Goal: Transaction & Acquisition: Obtain resource

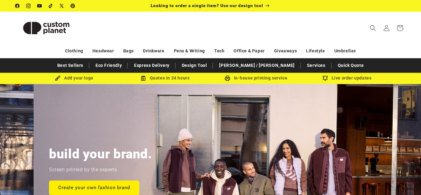
scroll to position [0, 421]
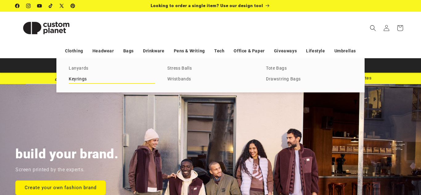
click at [80, 79] on link "Keyrings" at bounding box center [112, 79] width 86 height 8
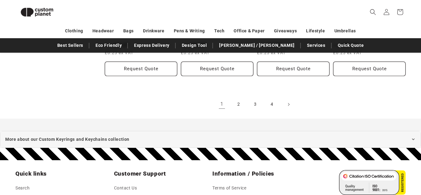
scroll to position [751, 0]
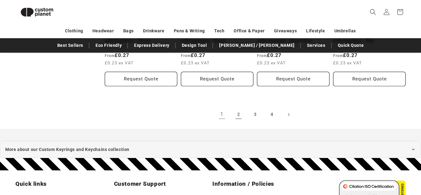
click at [238, 115] on link "2" at bounding box center [239, 115] width 14 height 14
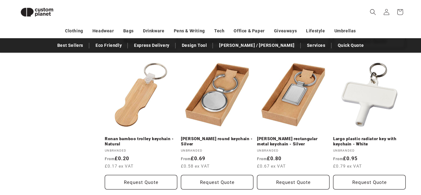
scroll to position [634, 0]
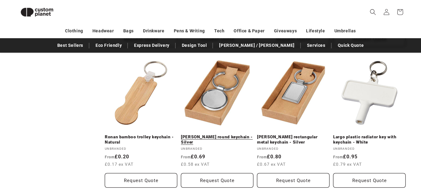
click at [217, 134] on link "Orlene round keychain - Silver" at bounding box center [217, 139] width 72 height 11
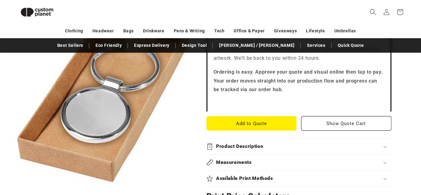
scroll to position [187, 0]
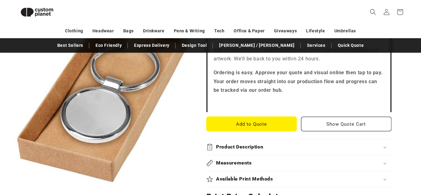
click at [260, 117] on button "Add to Quote" at bounding box center [252, 124] width 90 height 14
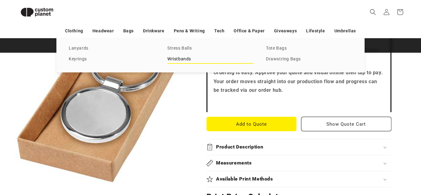
click at [180, 60] on link "Wristbands" at bounding box center [210, 59] width 86 height 8
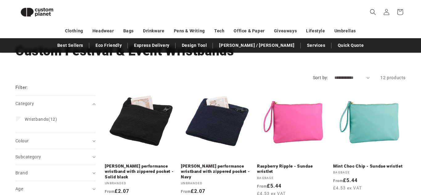
scroll to position [40, 0]
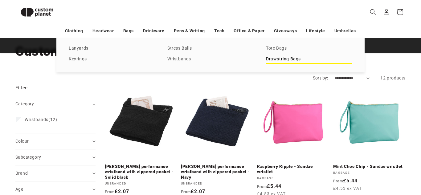
click at [294, 60] on link "Drawstring Bags" at bounding box center [309, 59] width 86 height 8
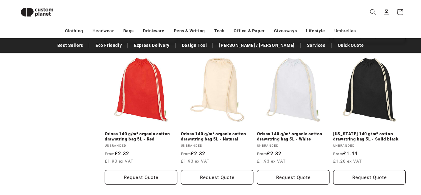
scroll to position [508, 0]
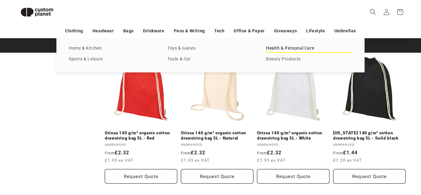
click at [280, 49] on link "Health & Personal Care" at bounding box center [309, 48] width 86 height 8
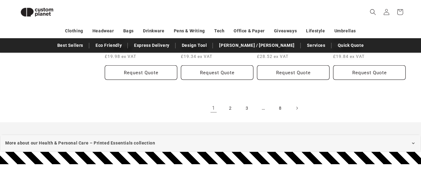
scroll to position [774, 0]
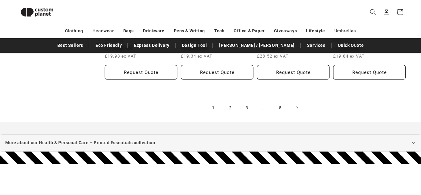
click at [232, 110] on link "2" at bounding box center [231, 108] width 14 height 14
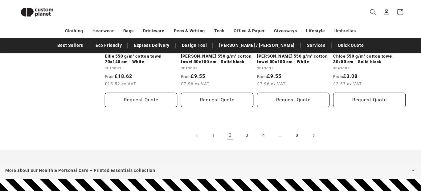
scroll to position [720, 0]
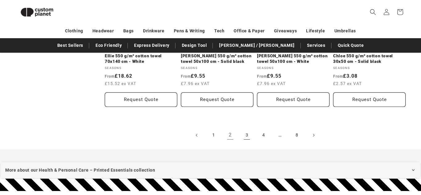
click at [247, 129] on link "3" at bounding box center [247, 136] width 14 height 14
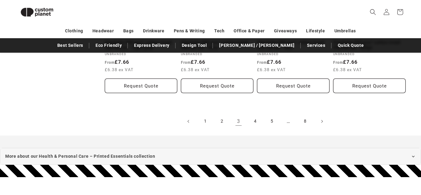
scroll to position [728, 0]
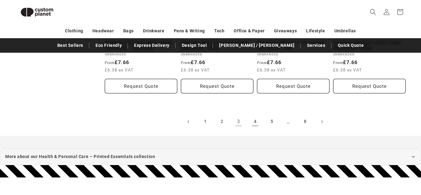
click at [258, 124] on link "4" at bounding box center [256, 122] width 14 height 14
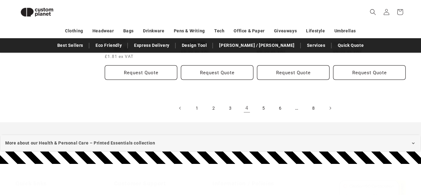
scroll to position [756, 0]
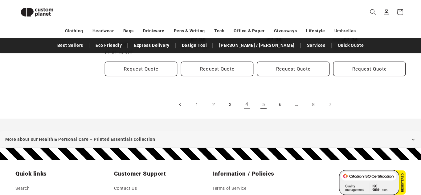
click at [262, 99] on link "5" at bounding box center [264, 105] width 14 height 14
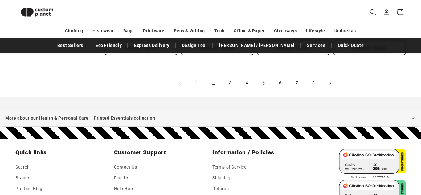
scroll to position [772, 0]
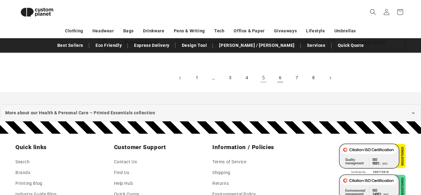
click at [278, 77] on link "6" at bounding box center [280, 78] width 14 height 14
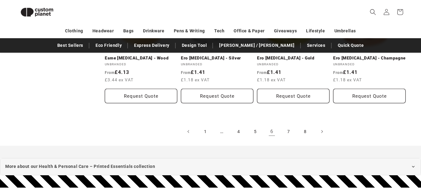
scroll to position [718, 0]
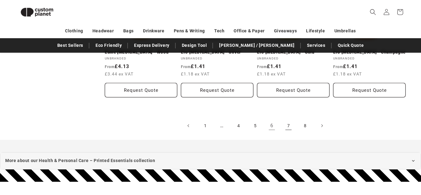
click at [289, 126] on link "7" at bounding box center [289, 126] width 14 height 14
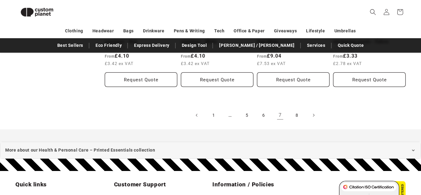
scroll to position [749, 0]
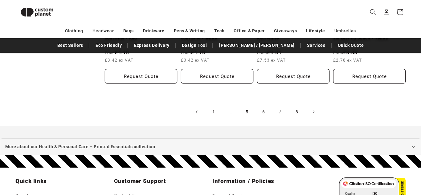
click at [294, 105] on link "8" at bounding box center [297, 112] width 14 height 14
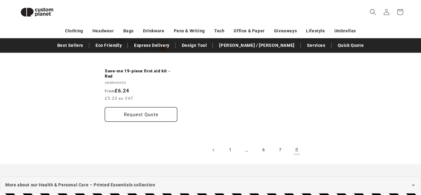
scroll to position [700, 0]
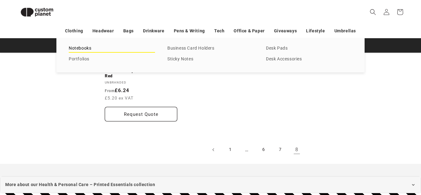
click at [83, 50] on link "Notebooks" at bounding box center [112, 48] width 86 height 8
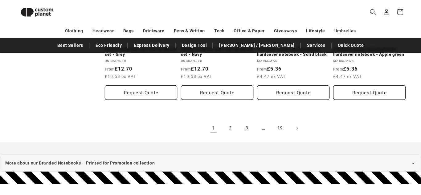
scroll to position [721, 0]
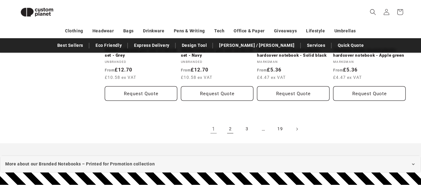
click at [229, 130] on link "2" at bounding box center [231, 129] width 14 height 14
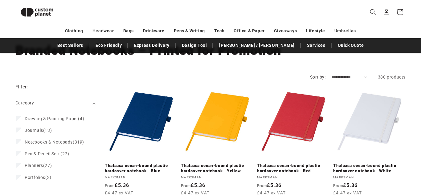
scroll to position [39, 0]
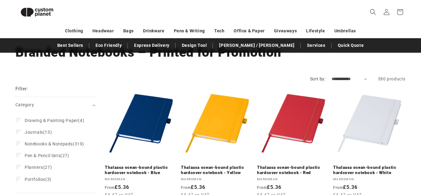
click at [369, 79] on form "**********" at bounding box center [210, 79] width 390 height 6
click at [365, 79] on select "**********" at bounding box center [349, 79] width 35 height 6
select select "**********"
click at [332, 76] on select "**********" at bounding box center [349, 79] width 35 height 6
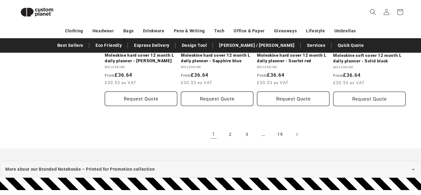
scroll to position [728, 0]
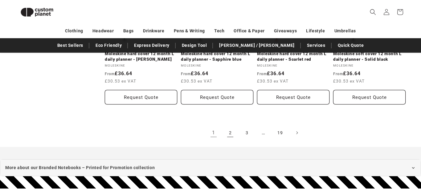
click at [230, 133] on link "2" at bounding box center [231, 133] width 14 height 14
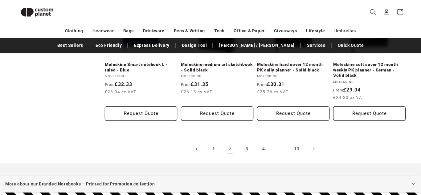
scroll to position [729, 0]
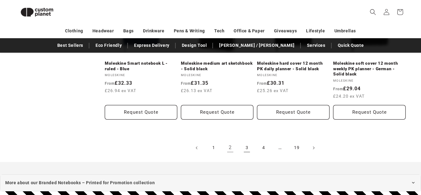
click at [247, 141] on link "3" at bounding box center [247, 148] width 14 height 14
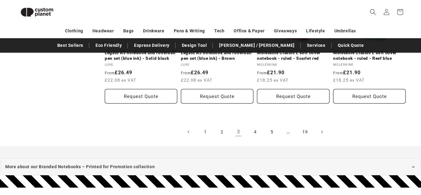
scroll to position [733, 0]
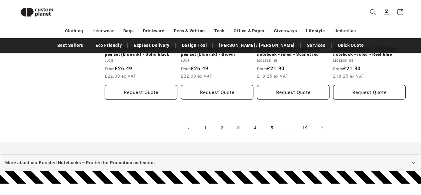
click at [256, 121] on link "4" at bounding box center [256, 128] width 14 height 14
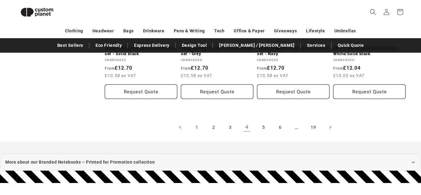
scroll to position [736, 0]
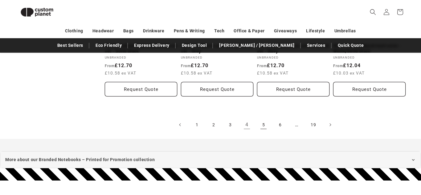
click at [262, 118] on link "5" at bounding box center [264, 125] width 14 height 14
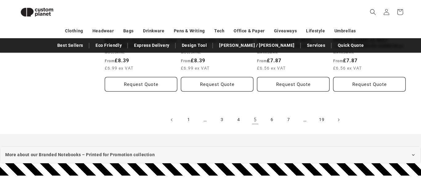
scroll to position [730, 0]
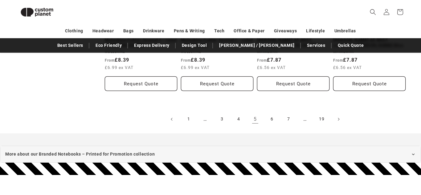
click at [256, 119] on link "5" at bounding box center [256, 120] width 14 height 14
click at [273, 119] on link "6" at bounding box center [272, 120] width 14 height 14
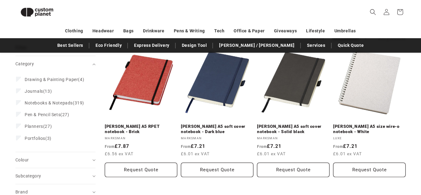
scroll to position [81, 0]
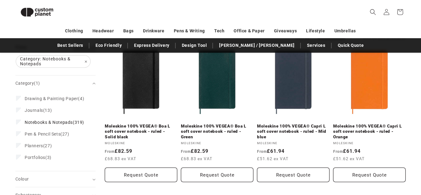
scroll to position [137, 0]
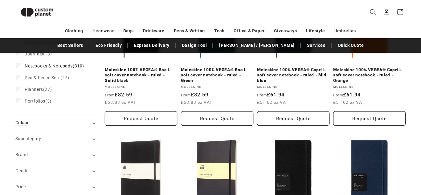
click at [47, 126] on div "Colour (0)" at bounding box center [52, 123] width 75 height 6
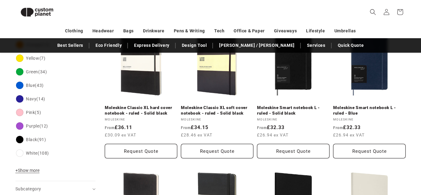
scroll to position [247, 0]
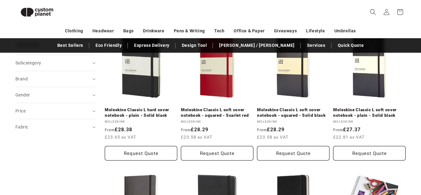
scroll to position [385, 0]
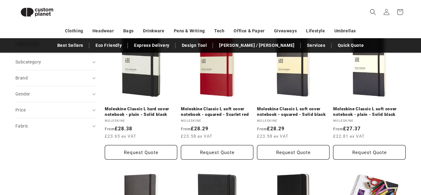
click at [70, 115] on summary "Price" at bounding box center [55, 110] width 80 height 16
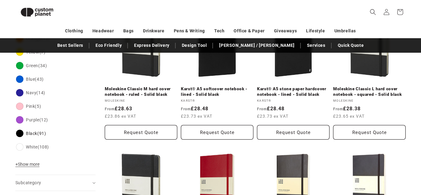
scroll to position [267, 0]
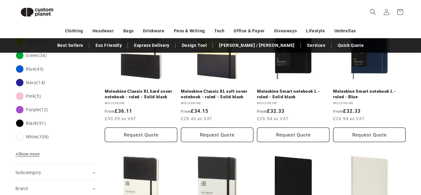
scroll to position [261, 0]
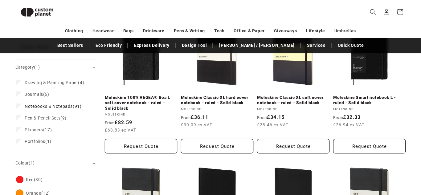
scroll to position [109, 0]
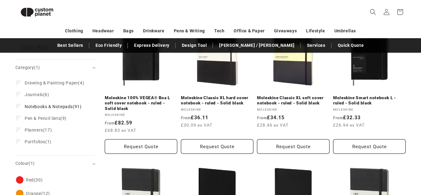
click at [82, 117] on label "Pen & Pencil Sets (9) Pen & Pencil Sets (9 products)" at bounding box center [53, 119] width 75 height 12
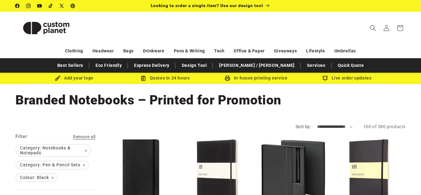
click at [330, 127] on select "**********" at bounding box center [334, 127] width 35 height 6
select select "**********"
click at [317, 124] on select "**********" at bounding box center [334, 127] width 35 height 6
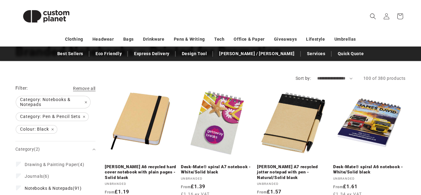
scroll to position [50, 0]
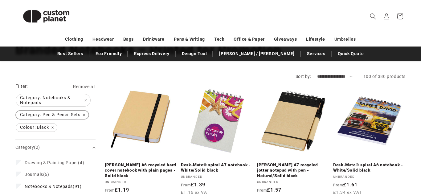
click at [84, 115] on span "Category: Pen & Pencil Sets Remove filter" at bounding box center [52, 115] width 72 height 8
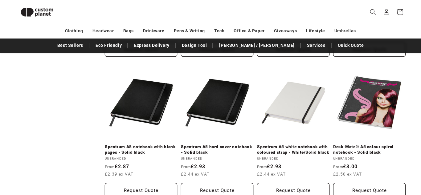
scroll to position [640, 0]
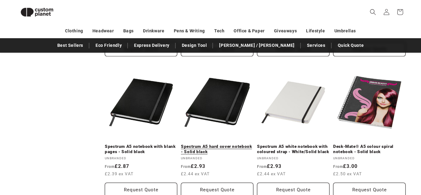
click at [201, 144] on link "Spectrum A5 hard cover notebook - Solid black" at bounding box center [217, 149] width 72 height 11
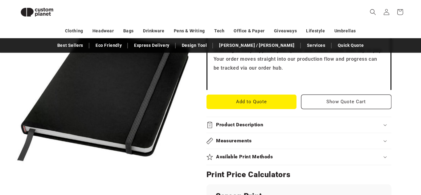
scroll to position [225, 0]
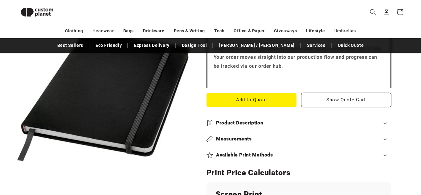
click at [213, 123] on div "Product Description" at bounding box center [299, 123] width 185 height 6
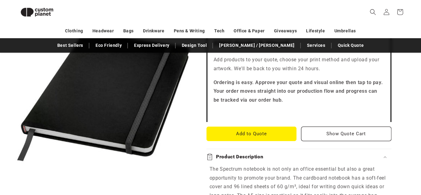
scroll to position [191, 0]
click at [230, 133] on button "Add to Quote" at bounding box center [252, 133] width 90 height 14
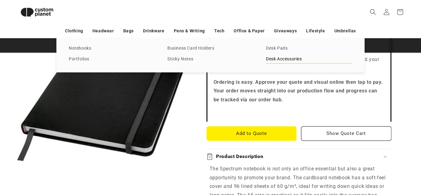
click at [278, 58] on link "Desk Accessories" at bounding box center [309, 59] width 86 height 8
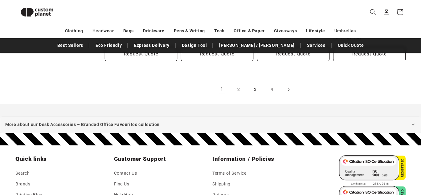
scroll to position [766, 0]
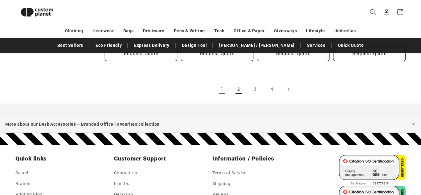
click at [238, 85] on link "2" at bounding box center [239, 90] width 14 height 14
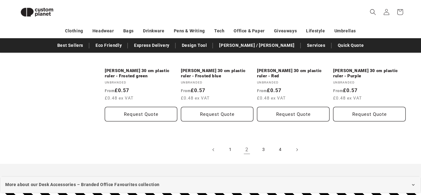
scroll to position [706, 0]
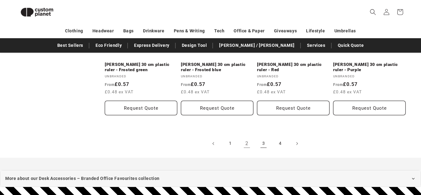
click at [263, 142] on link "3" at bounding box center [264, 144] width 14 height 14
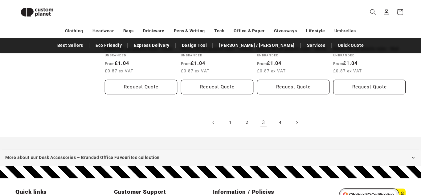
scroll to position [716, 0]
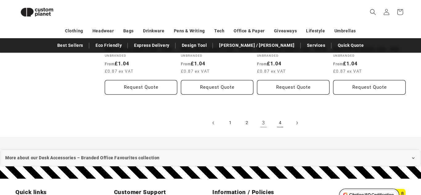
click at [278, 124] on link "4" at bounding box center [280, 123] width 14 height 14
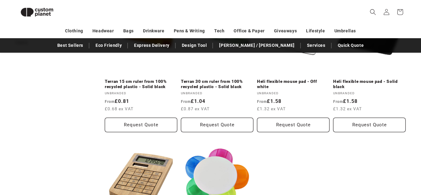
scroll to position [266, 0]
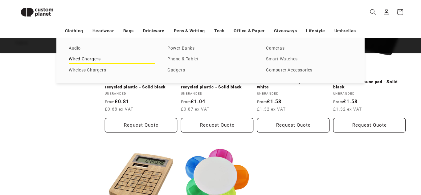
click at [93, 60] on link "Wired Chargers" at bounding box center [112, 59] width 86 height 8
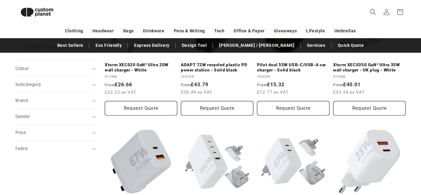
scroll to position [141, 0]
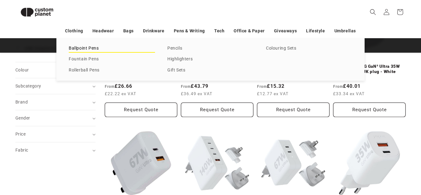
click at [92, 50] on link "Ballpoint Pens" at bounding box center [112, 48] width 86 height 8
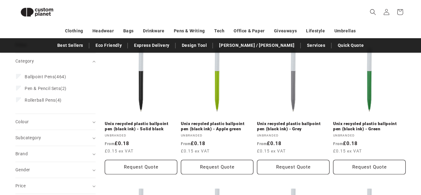
scroll to position [87, 0]
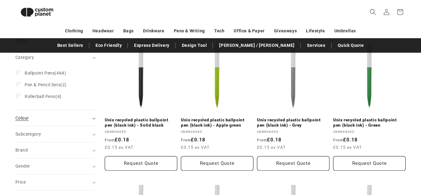
click at [92, 117] on summary "Colour (0)" at bounding box center [55, 118] width 80 height 16
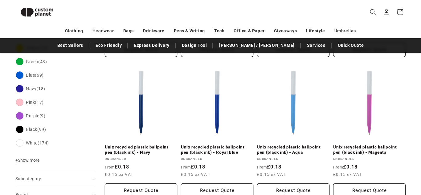
scroll to position [201, 0]
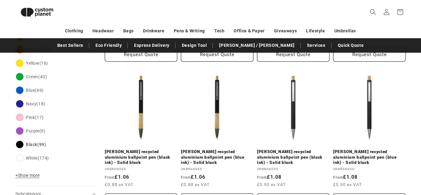
scroll to position [213, 0]
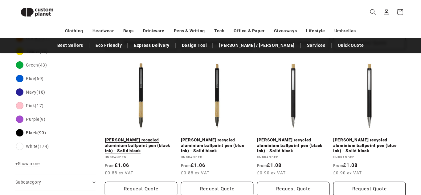
click at [111, 138] on link "Darius recycled aluminium ballpoint pen (black ink) - Solid black" at bounding box center [141, 146] width 72 height 16
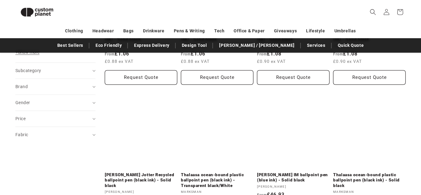
scroll to position [327, 0]
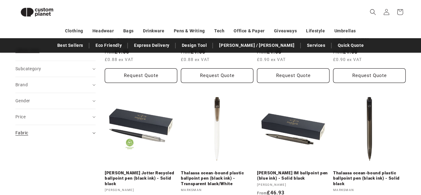
click at [55, 131] on div "Fabric (0)" at bounding box center [52, 133] width 75 height 6
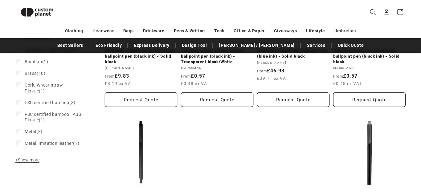
scroll to position [450, 0]
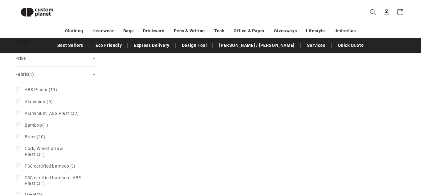
scroll to position [398, 0]
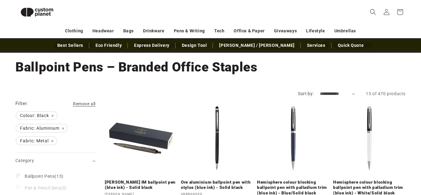
scroll to position [27, 0]
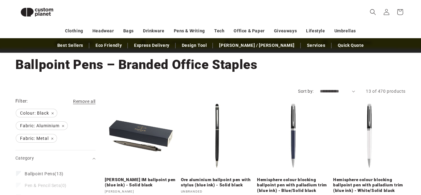
click at [320, 92] on select "**********" at bounding box center [337, 91] width 35 height 6
select select "**********"
click at [320, 88] on select "**********" at bounding box center [337, 91] width 35 height 6
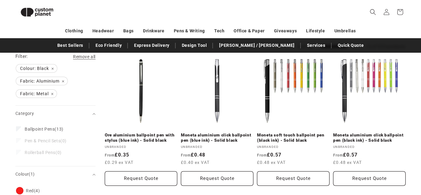
scroll to position [72, 0]
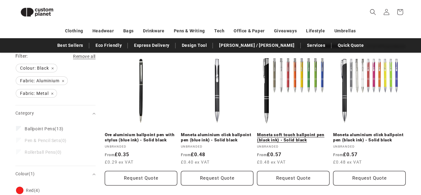
click at [270, 132] on link "Moneta soft touch ballpoint pen (black ink) - Solid black" at bounding box center [293, 137] width 72 height 11
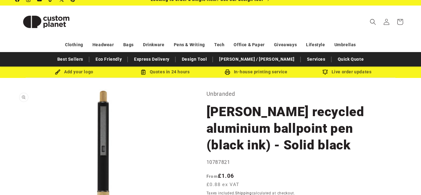
scroll to position [6, 0]
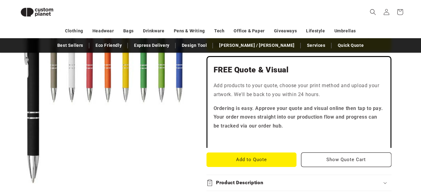
scroll to position [165, 0]
click at [256, 160] on button "Add to Quote" at bounding box center [252, 160] width 90 height 14
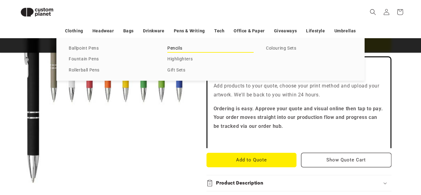
click at [178, 49] on link "Pencils" at bounding box center [210, 48] width 86 height 8
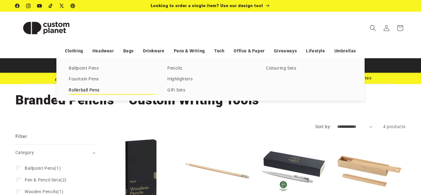
click at [87, 93] on link "Rollerball Pens" at bounding box center [112, 90] width 86 height 8
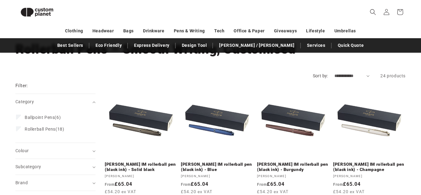
scroll to position [42, 0]
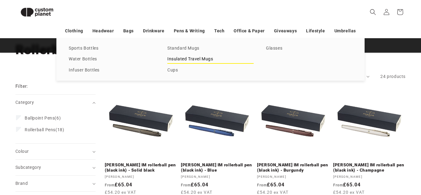
click at [186, 61] on link "Insulated Travel Mugs" at bounding box center [210, 59] width 86 height 8
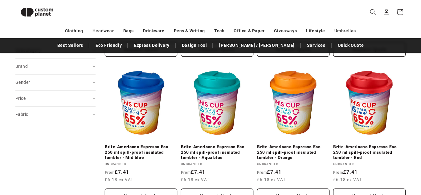
scroll to position [201, 0]
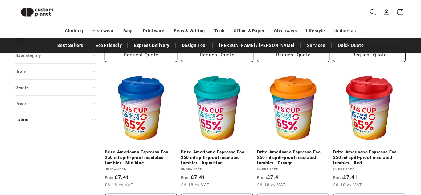
click at [31, 119] on div "Fabric (0)" at bounding box center [52, 120] width 75 height 6
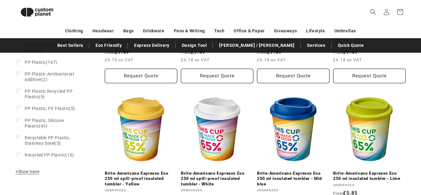
scroll to position [327, 0]
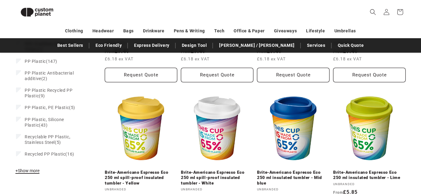
click at [28, 172] on span "+ Show more" at bounding box center [27, 170] width 24 height 5
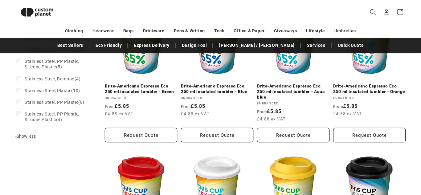
scroll to position [560, 0]
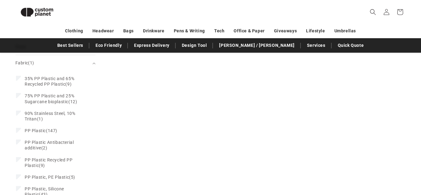
scroll to position [278, 0]
click at [17, 116] on label "90% Stainless Steel, 10% Tritan (1) 90% Stainless Steel, 10% Tritan (1 product)" at bounding box center [53, 115] width 75 height 17
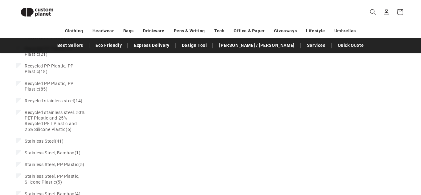
scroll to position [482, 0]
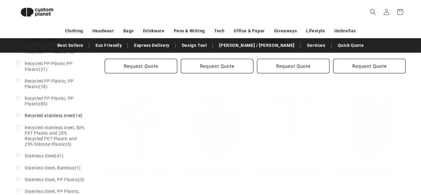
scroll to position [276, 0]
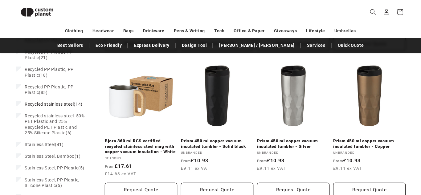
scroll to position [511, 0]
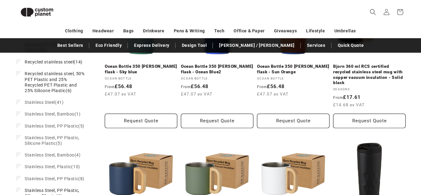
scroll to position [580, 0]
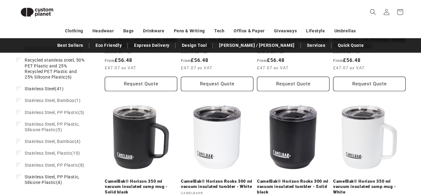
scroll to position [606, 0]
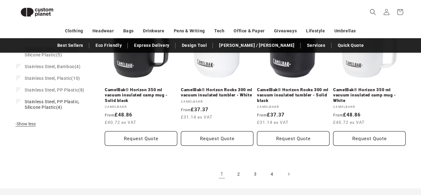
scroll to position [696, 0]
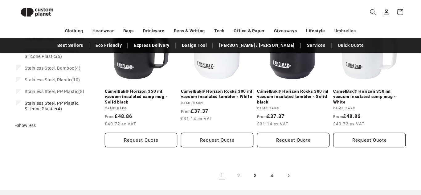
click at [17, 97] on label "Stainless Steel, PP Plastic (8) Stainless Steel, PP Plastic (8 products)" at bounding box center [53, 92] width 75 height 12
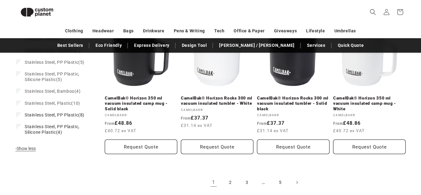
scroll to position [690, 0]
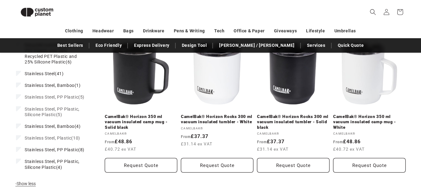
scroll to position [672, 0]
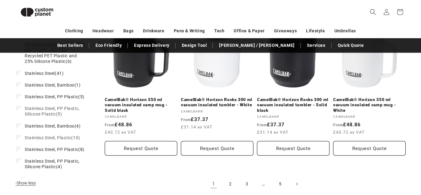
scroll to position [689, 0]
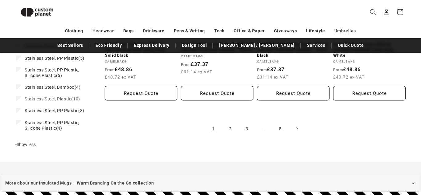
scroll to position [743, 0]
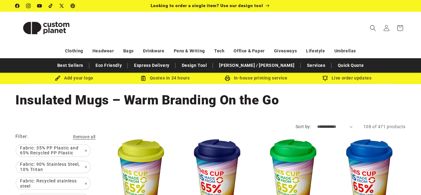
click at [330, 129] on iframe "Chat Widget" at bounding box center [370, 162] width 102 height 67
click at [328, 126] on select "**********" at bounding box center [334, 127] width 35 height 6
select select "**********"
click at [317, 124] on select "**********" at bounding box center [334, 127] width 35 height 6
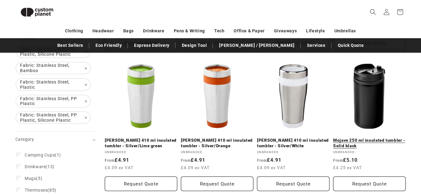
scroll to position [212, 0]
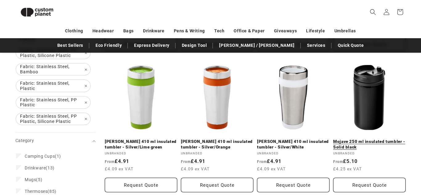
click at [367, 139] on link "Mojave 250 ml insulated tumbler - Solid black" at bounding box center [369, 144] width 72 height 11
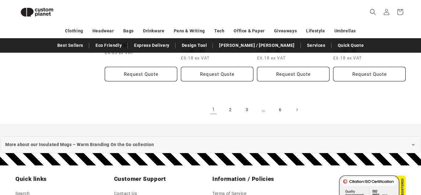
scroll to position [749, 0]
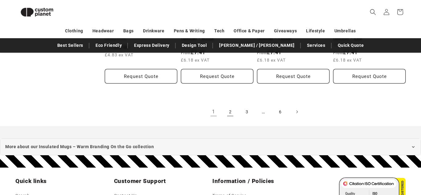
click at [229, 106] on link "2" at bounding box center [231, 112] width 14 height 14
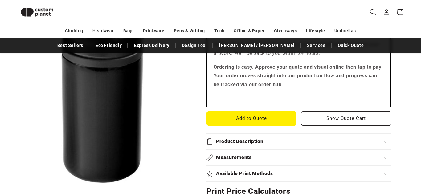
scroll to position [207, 0]
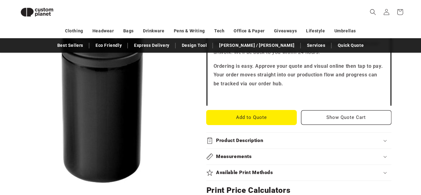
click at [252, 117] on button "Add to Quote" at bounding box center [252, 117] width 90 height 14
click at [15, 185] on button "Open media 1 in modal" at bounding box center [15, 185] width 0 height 0
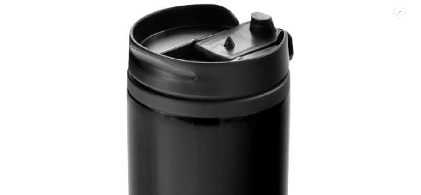
scroll to position [0, 0]
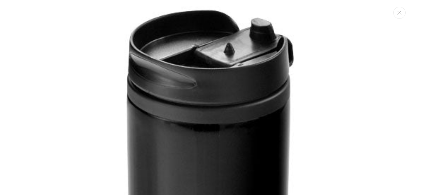
click at [191, 144] on img "Media gallery" at bounding box center [210, 182] width 353 height 353
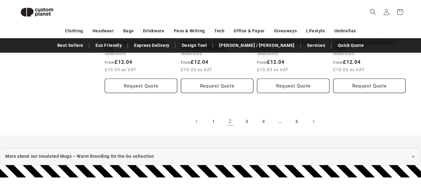
scroll to position [761, 0]
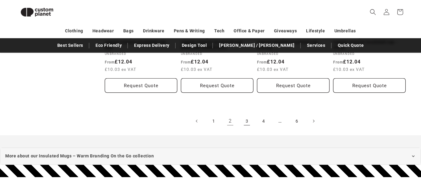
click at [246, 114] on link "3" at bounding box center [247, 121] width 14 height 14
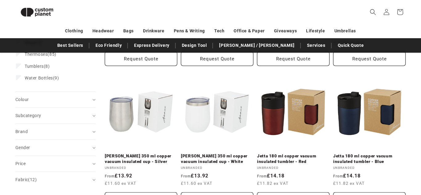
scroll to position [349, 0]
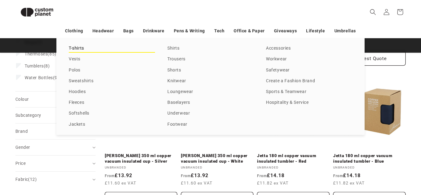
click at [76, 49] on link "T-shirts" at bounding box center [112, 48] width 86 height 8
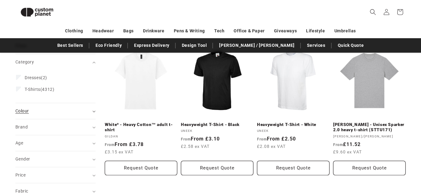
scroll to position [86, 0]
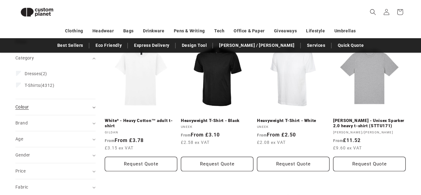
click at [65, 107] on div "Colour (0)" at bounding box center [52, 107] width 75 height 6
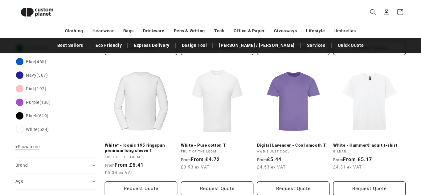
scroll to position [203, 0]
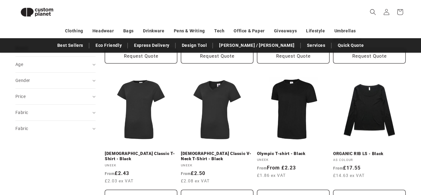
scroll to position [336, 0]
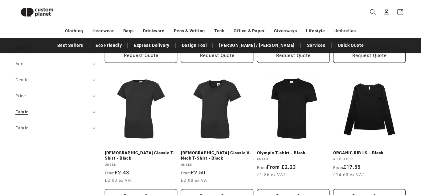
click at [82, 113] on div "Fabric (0)" at bounding box center [52, 112] width 75 height 6
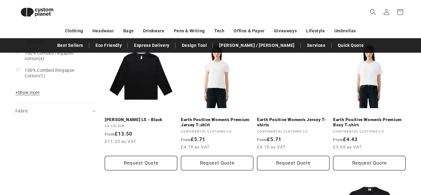
scroll to position [509, 0]
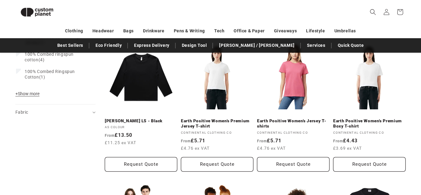
click at [82, 113] on div "Fabric (0)" at bounding box center [52, 112] width 75 height 6
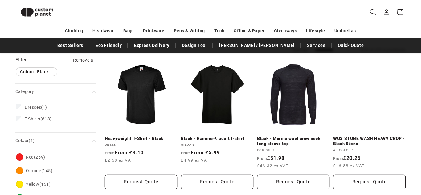
scroll to position [70, 0]
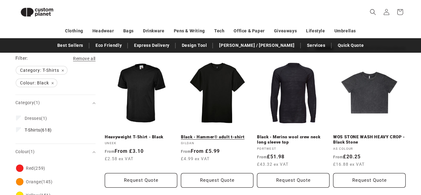
click at [241, 134] on link "Black - Hammer® adult t-shirt" at bounding box center [217, 137] width 72 height 6
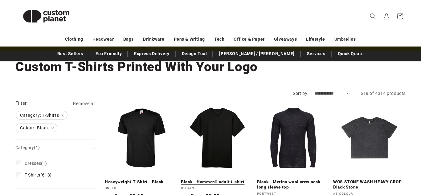
scroll to position [34, 0]
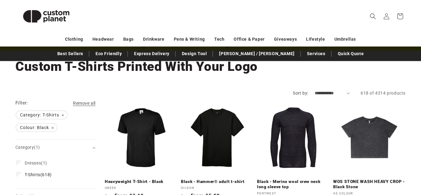
click at [315, 93] on select "**********" at bounding box center [332, 93] width 35 height 6
select select "**********"
click at [315, 90] on select "**********" at bounding box center [332, 93] width 35 height 6
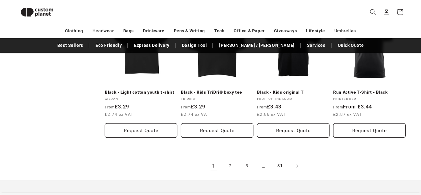
scroll to position [697, 0]
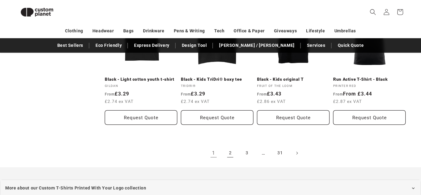
click at [229, 154] on link "2" at bounding box center [231, 153] width 14 height 14
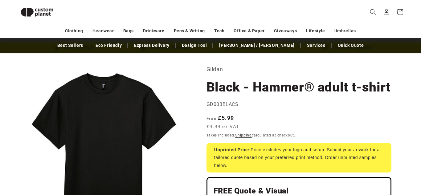
scroll to position [22, 0]
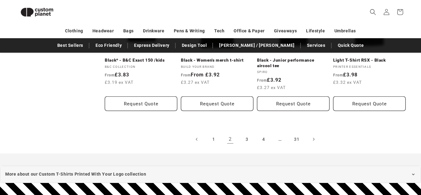
scroll to position [706, 0]
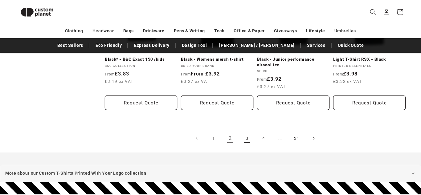
click at [248, 134] on link "3" at bounding box center [247, 139] width 14 height 14
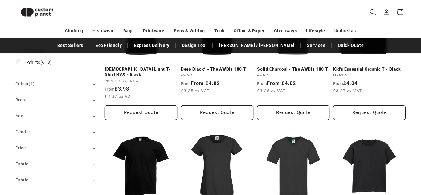
scroll to position [137, 0]
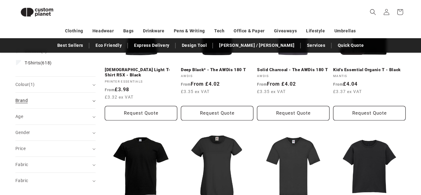
click at [91, 101] on summary "Brand (0)" at bounding box center [55, 101] width 80 height 16
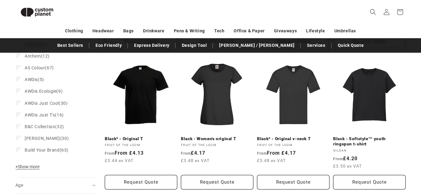
scroll to position [211, 0]
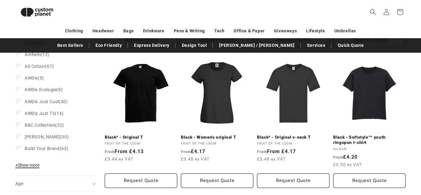
click at [33, 165] on span "+ Show more" at bounding box center [27, 165] width 24 height 5
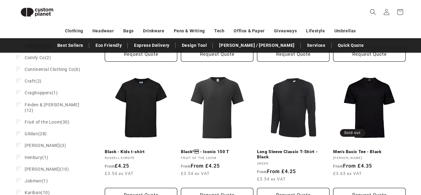
scroll to position [342, 0]
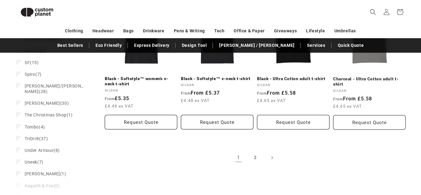
scroll to position [693, 0]
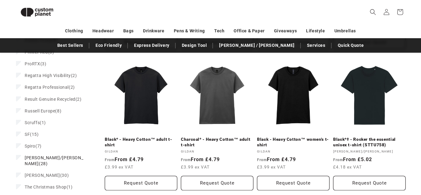
scroll to position [656, 0]
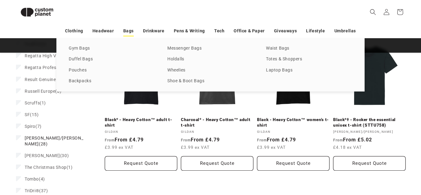
click at [129, 31] on link "Bags" at bounding box center [128, 31] width 10 height 11
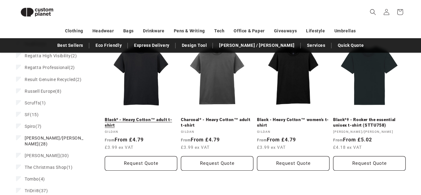
click at [139, 117] on link "Black* - Heavy Cotton™ adult t-shirt" at bounding box center [141, 122] width 72 height 11
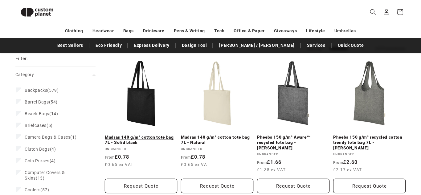
scroll to position [115, 0]
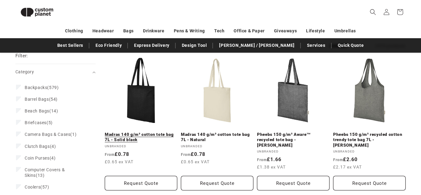
click at [140, 132] on link "Madras 140 g/m² cotton tote bag 7L - Solid black" at bounding box center [141, 137] width 72 height 11
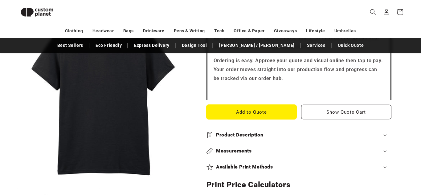
click at [235, 117] on button "Add to Quote" at bounding box center [252, 112] width 90 height 14
click at [245, 111] on button "Add to Quote" at bounding box center [252, 112] width 90 height 14
click at [241, 112] on button "Add to Quote" at bounding box center [252, 112] width 90 height 14
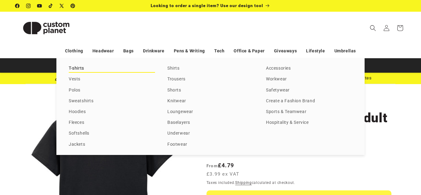
click at [80, 69] on link "T-shirts" at bounding box center [112, 68] width 86 height 8
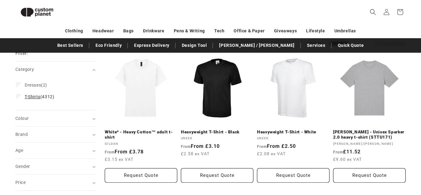
scroll to position [73, 0]
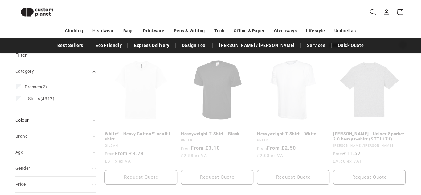
click at [66, 124] on summary "Colour (0)" at bounding box center [55, 121] width 80 height 16
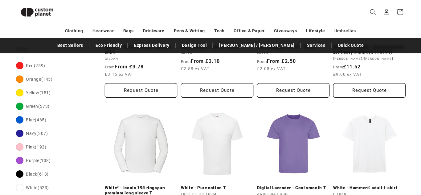
scroll to position [230, 0]
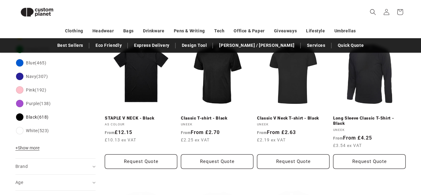
scroll to position [124, 0]
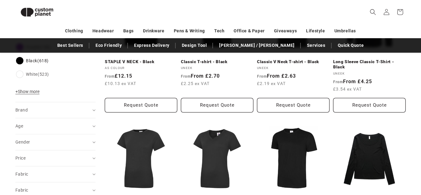
click at [60, 107] on div "Brand (0)" at bounding box center [52, 110] width 75 height 6
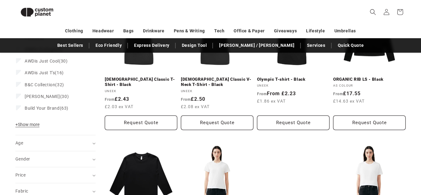
scroll to position [429, 0]
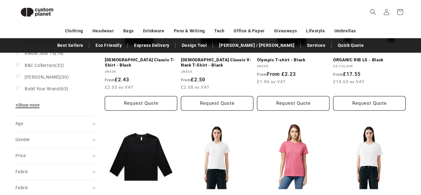
click at [37, 105] on span "+ Show more" at bounding box center [27, 105] width 24 height 5
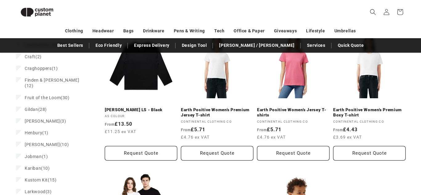
scroll to position [521, 0]
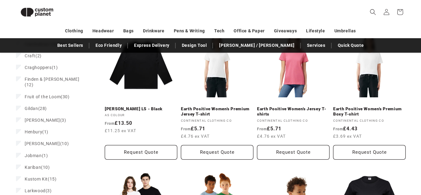
click at [37, 106] on span "Gildan" at bounding box center [32, 108] width 14 height 5
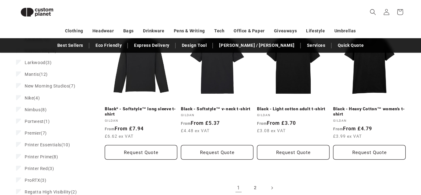
scroll to position [660, 0]
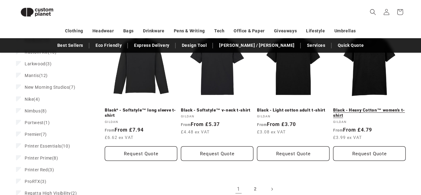
click at [369, 108] on link "Black - Heavy Cotton™ women's t-shirt" at bounding box center [369, 113] width 72 height 11
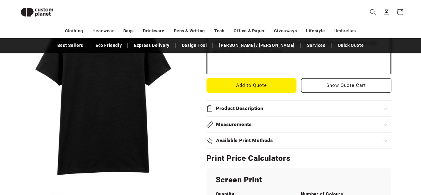
scroll to position [241, 0]
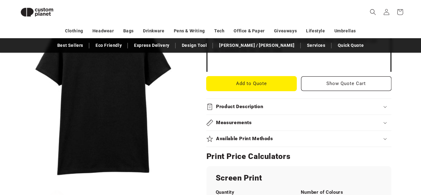
click at [252, 83] on button "Add to Quote" at bounding box center [252, 83] width 90 height 14
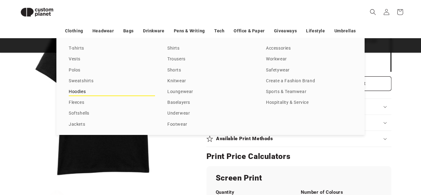
click at [79, 92] on link "Hoodies" at bounding box center [112, 92] width 86 height 8
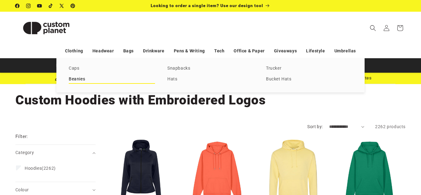
click at [80, 79] on link "Beanies" at bounding box center [112, 79] width 86 height 8
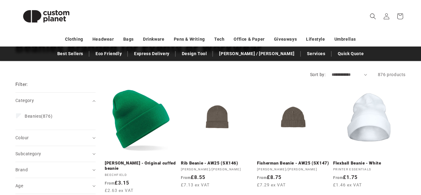
scroll to position [67, 0]
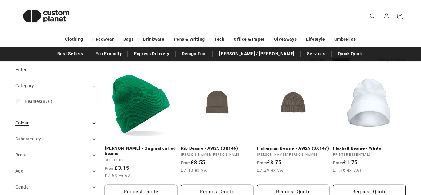
click at [31, 124] on div "Colour (0)" at bounding box center [52, 123] width 75 height 6
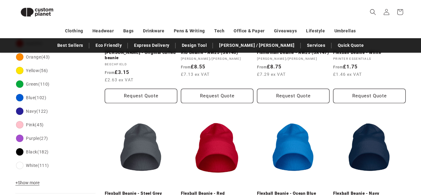
scroll to position [155, 0]
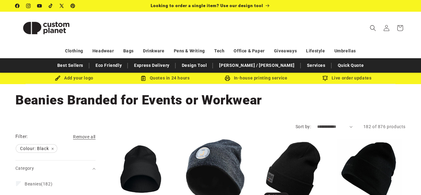
click at [325, 126] on select "**********" at bounding box center [334, 127] width 35 height 6
select select "**********"
click at [317, 124] on select "**********" at bounding box center [334, 127] width 35 height 6
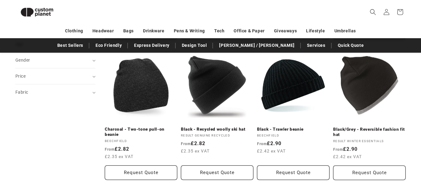
scroll to position [361, 0]
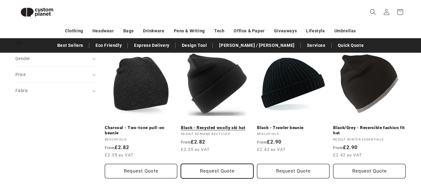
click at [214, 168] on button "Request Quote" at bounding box center [217, 171] width 72 height 14
